Goal: Transaction & Acquisition: Book appointment/travel/reservation

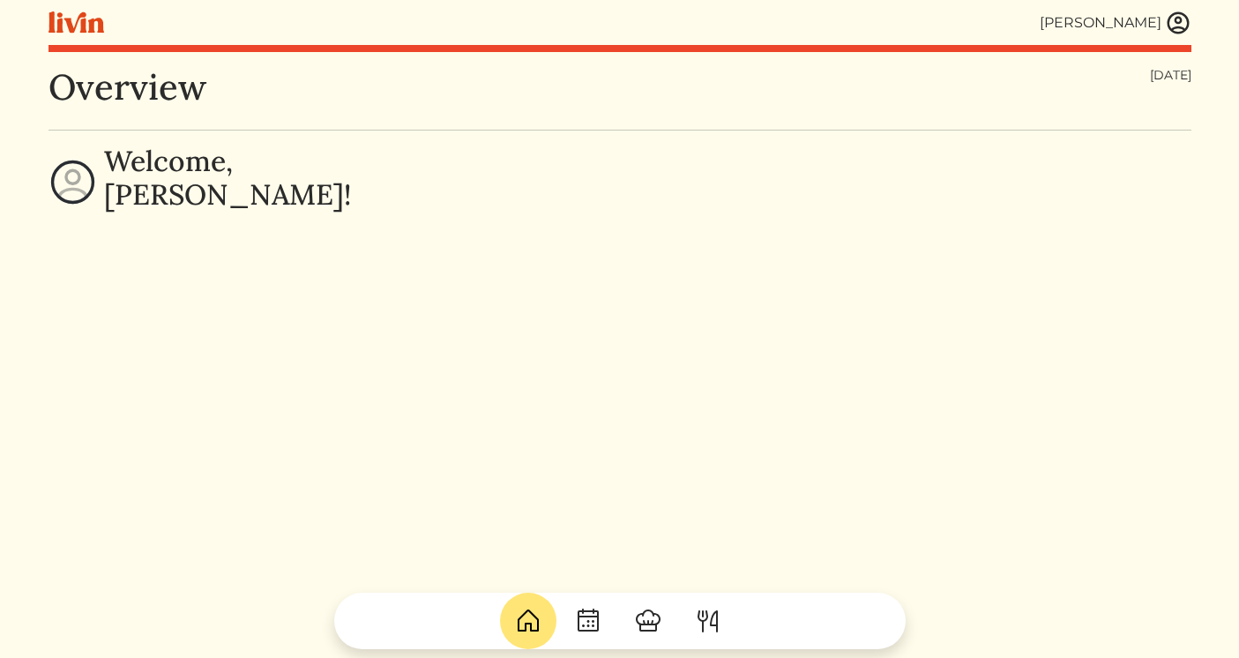
click at [1172, 30] on img at bounding box center [1178, 23] width 26 height 26
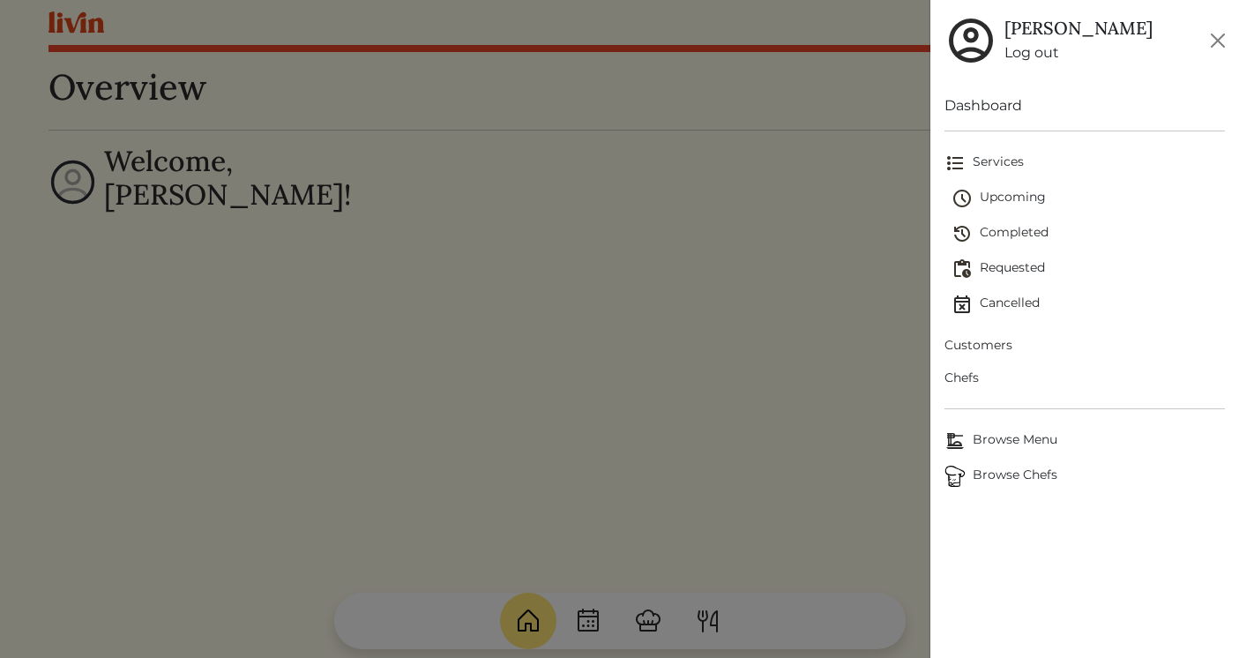
click at [1035, 58] on link "Log out" at bounding box center [1078, 52] width 148 height 21
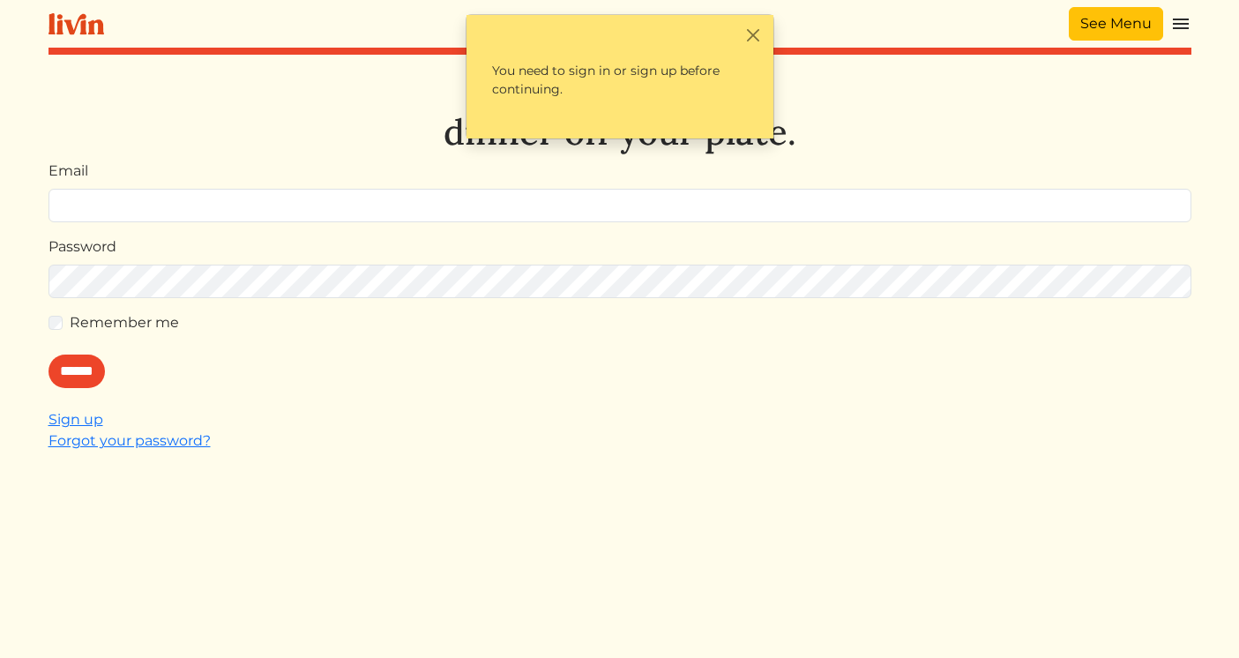
click at [1084, 24] on link "See Menu" at bounding box center [1115, 23] width 94 height 33
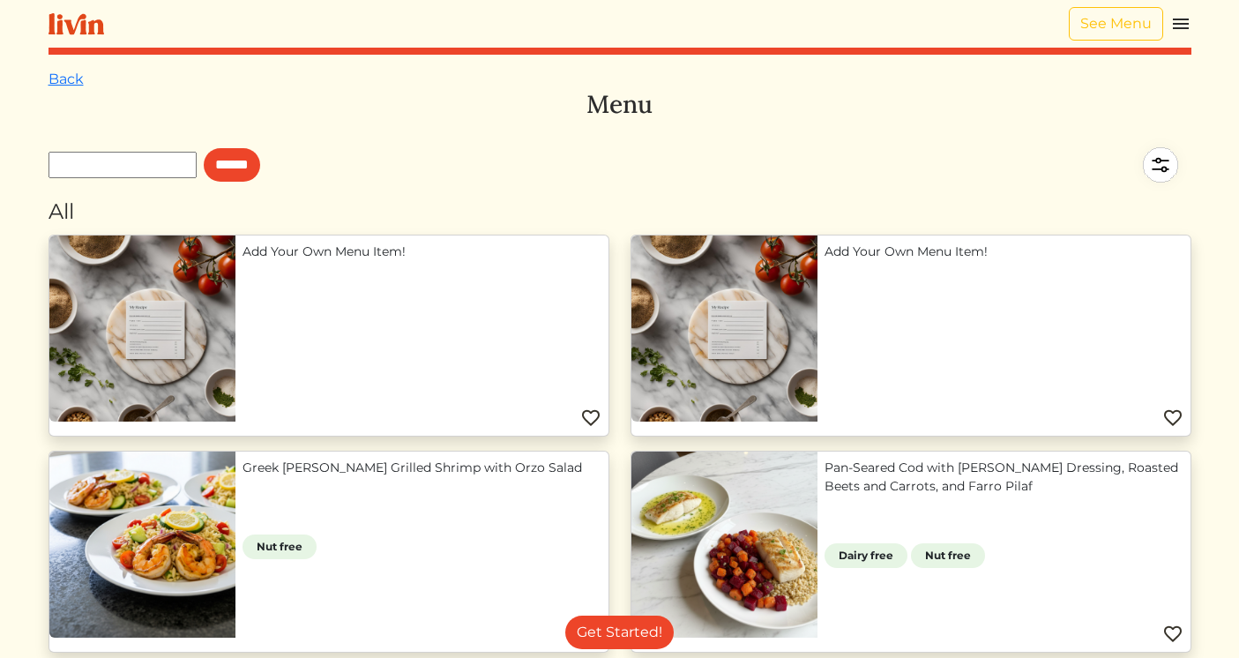
click at [1156, 168] on img at bounding box center [1160, 165] width 62 height 62
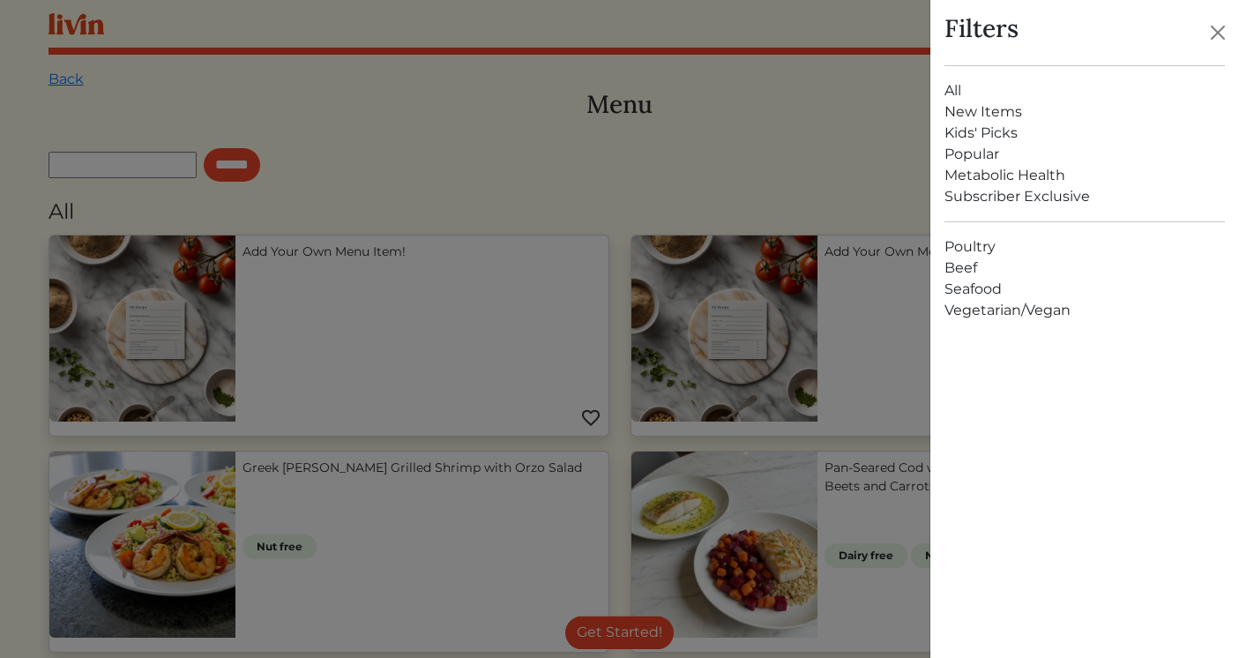
click at [972, 130] on link "Kids' Picks" at bounding box center [1084, 133] width 280 height 21
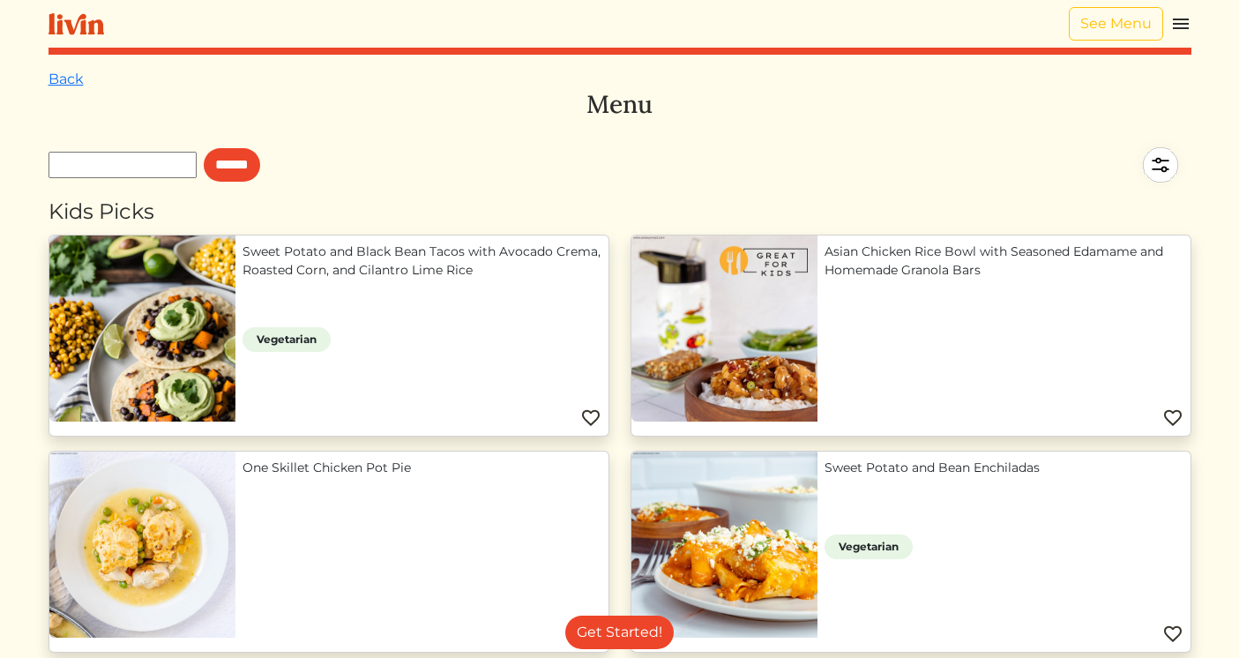
click at [1176, 23] on img at bounding box center [1180, 23] width 21 height 21
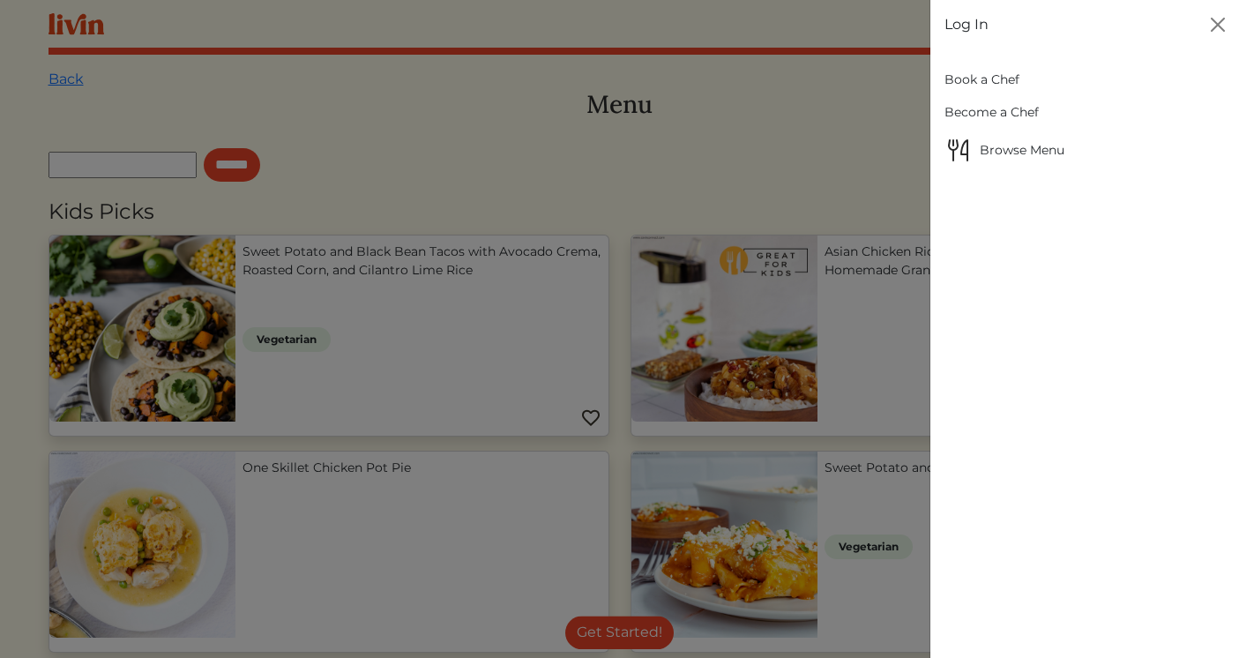
click at [665, 41] on div at bounding box center [619, 329] width 1239 height 658
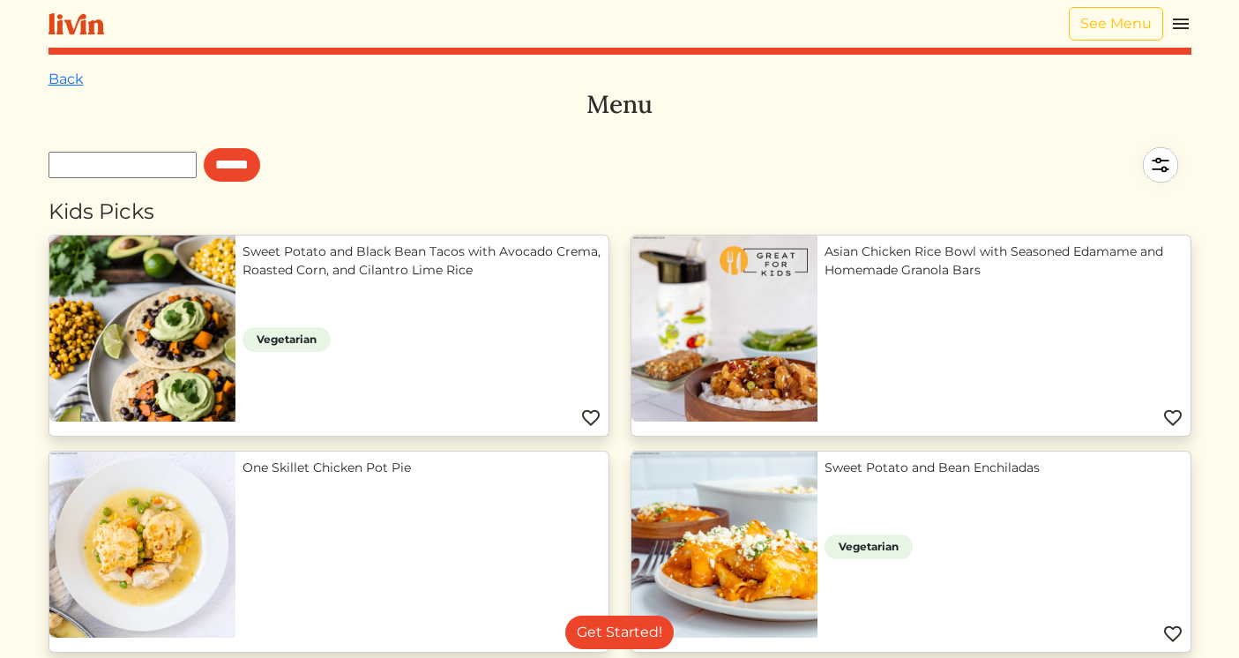
click at [1173, 28] on img at bounding box center [1180, 23] width 21 height 21
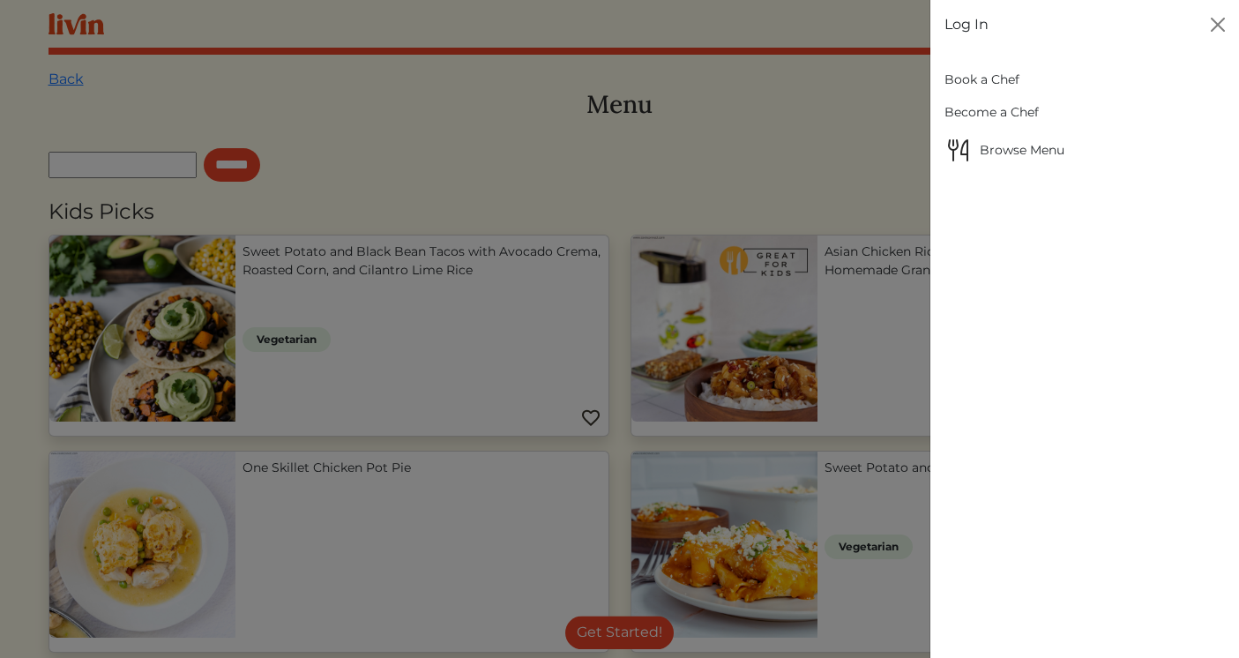
click at [990, 68] on link "Book a Chef" at bounding box center [1084, 79] width 280 height 33
